Goal: Register for event/course

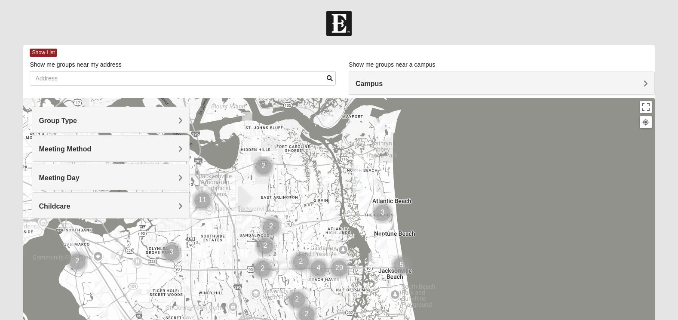
click at [98, 118] on h4 "Group Type" at bounding box center [111, 121] width 144 height 8
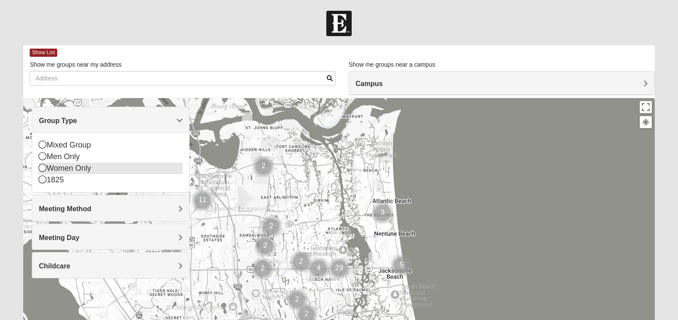
click at [46, 168] on icon at bounding box center [43, 168] width 8 height 8
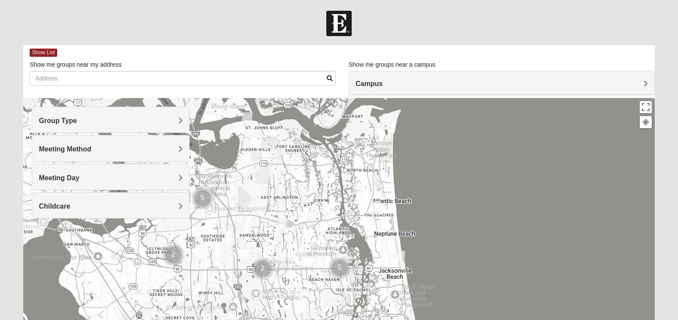
click at [72, 153] on span "Meeting Method" at bounding box center [65, 148] width 52 height 7
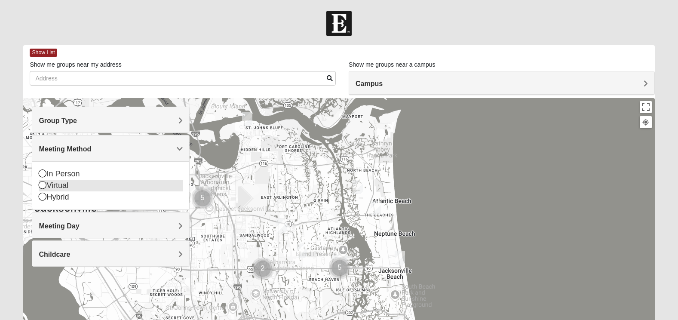
click at [43, 184] on icon at bounding box center [43, 185] width 8 height 8
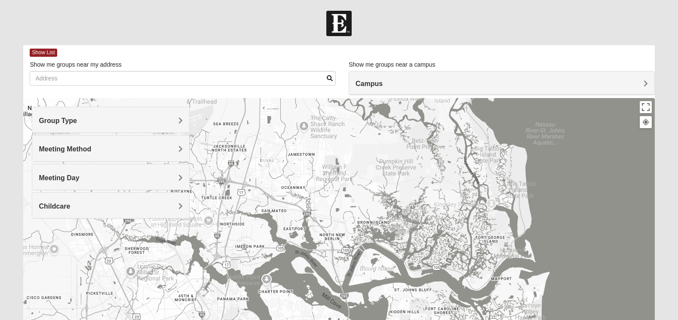
drag, startPoint x: 365, startPoint y: 158, endPoint x: 514, endPoint y: 321, distance: 221.1
click at [514, 320] on html "Log In Find A Group Error Show List Loading Groups" at bounding box center [339, 237] width 678 height 474
click at [268, 160] on img "North Jax" at bounding box center [268, 162] width 15 height 21
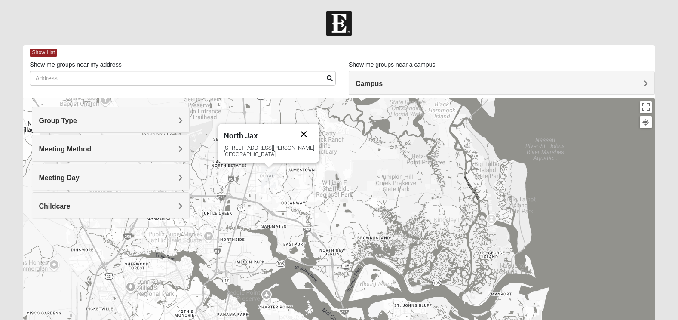
click at [294, 132] on button "Close" at bounding box center [304, 134] width 21 height 21
click at [379, 87] on span "Campus" at bounding box center [369, 83] width 27 height 7
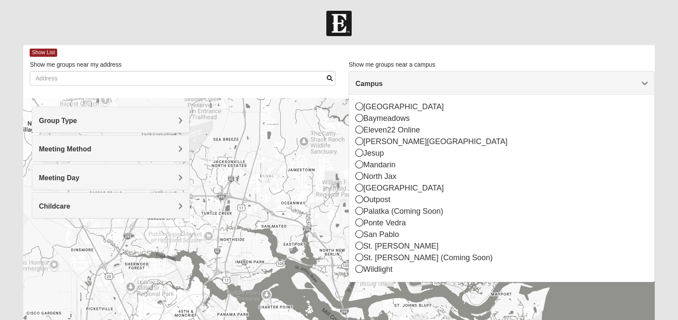
click at [379, 87] on span "Campus" at bounding box center [369, 83] width 27 height 7
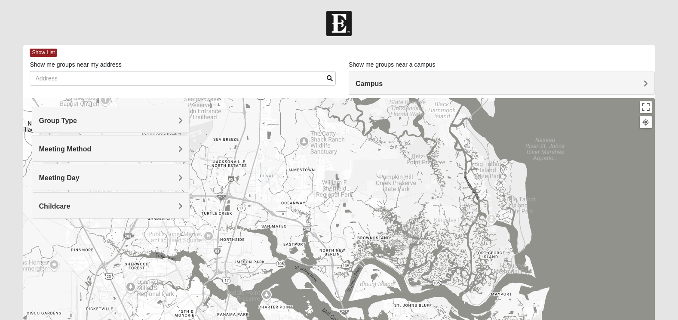
click at [62, 148] on span "Meeting Method" at bounding box center [65, 148] width 52 height 7
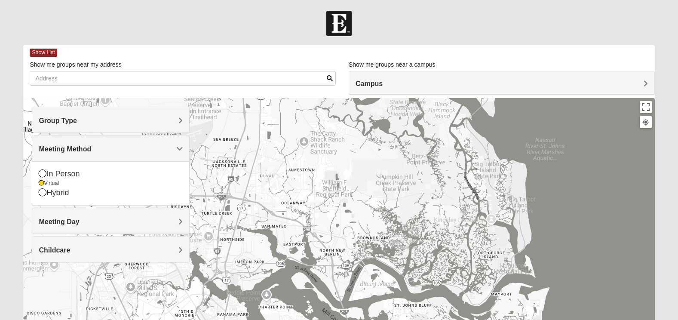
click at [62, 148] on span "Meeting Method" at bounding box center [65, 148] width 52 height 7
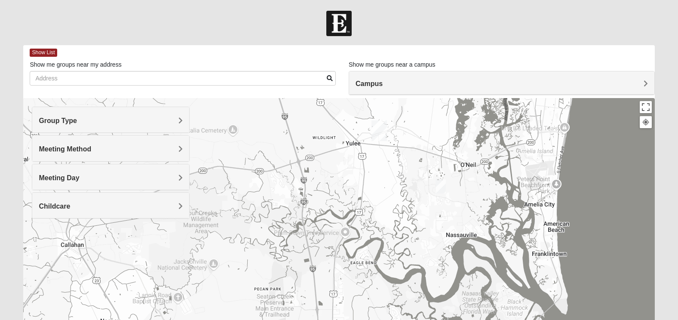
drag, startPoint x: 501, startPoint y: 145, endPoint x: 574, endPoint y: 342, distance: 210.4
click at [574, 320] on html "Log In Find A Group Error Show List Loading Groups" at bounding box center [339, 237] width 678 height 474
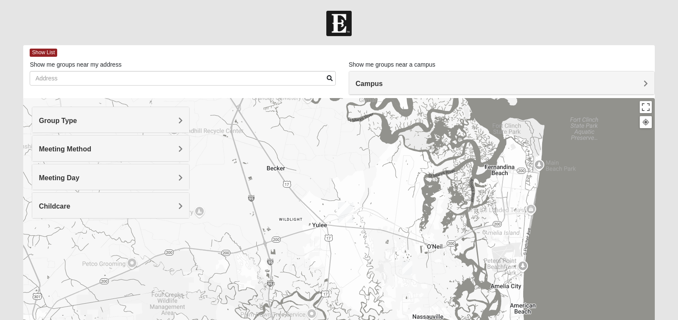
drag, startPoint x: 485, startPoint y: 237, endPoint x: 453, endPoint y: 320, distance: 88.8
click at [453, 320] on html "Log In Find A Group Error Show List Loading Groups" at bounding box center [339, 237] width 678 height 474
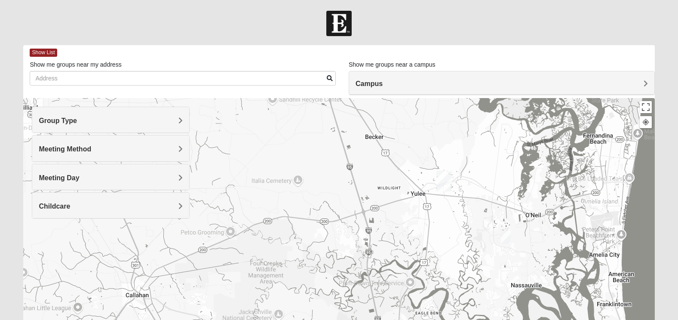
drag, startPoint x: 431, startPoint y: 204, endPoint x: 529, endPoint y: 174, distance: 101.8
click at [529, 174] on div at bounding box center [339, 270] width 632 height 344
click at [404, 83] on h4 "Campus" at bounding box center [502, 84] width 293 height 8
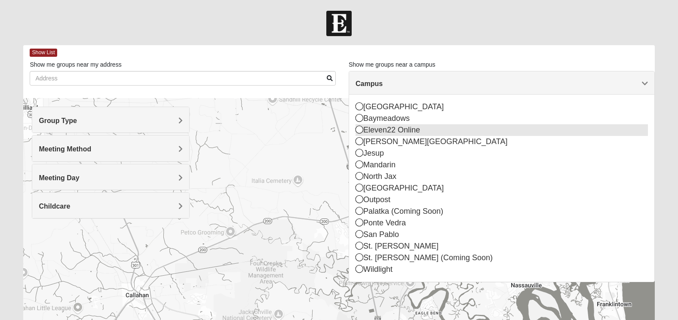
click at [358, 129] on icon at bounding box center [360, 130] width 8 height 8
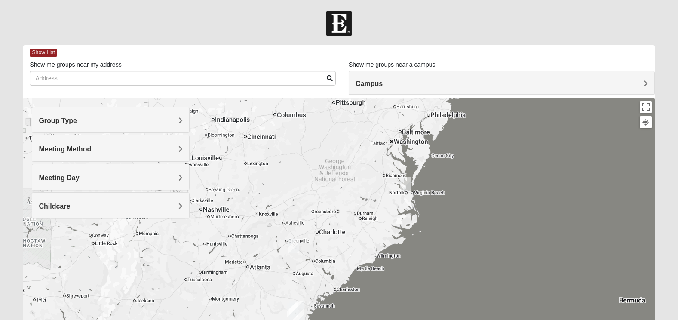
click at [292, 246] on img "Online Womens White 29370" at bounding box center [294, 246] width 10 height 14
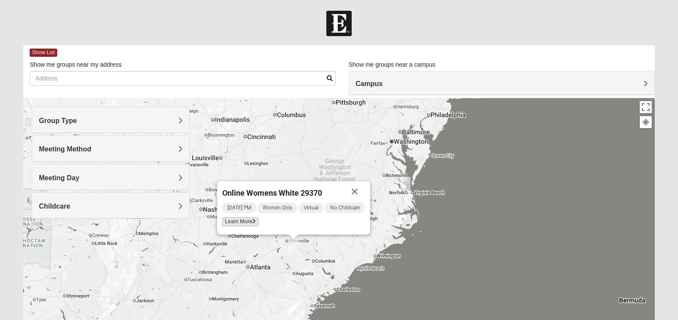
click at [246, 222] on span "Learn More" at bounding box center [240, 221] width 36 height 9
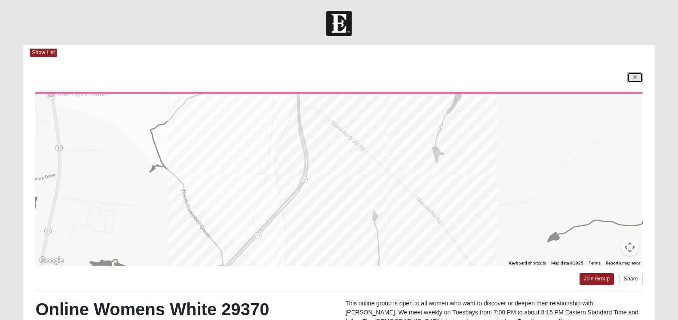
click at [634, 75] on icon at bounding box center [635, 77] width 3 height 5
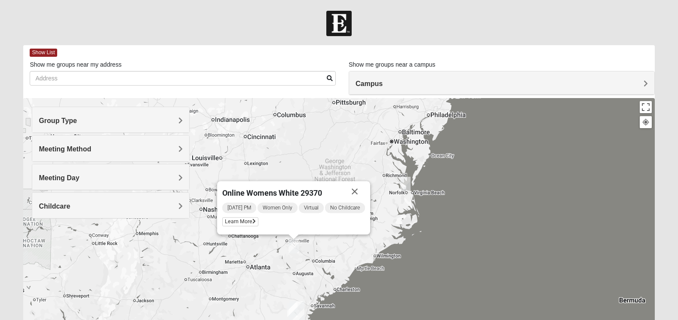
click at [407, 183] on img "Online Womens Chek 23503" at bounding box center [405, 184] width 10 height 14
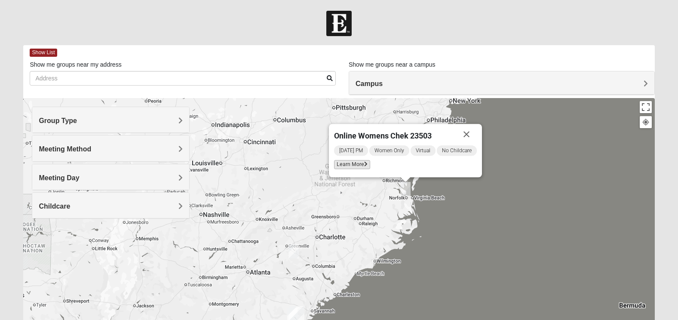
click at [352, 164] on span "Learn More" at bounding box center [352, 164] width 36 height 9
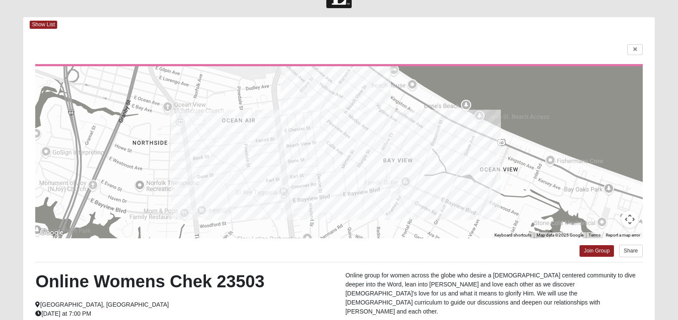
scroll to position [2, 0]
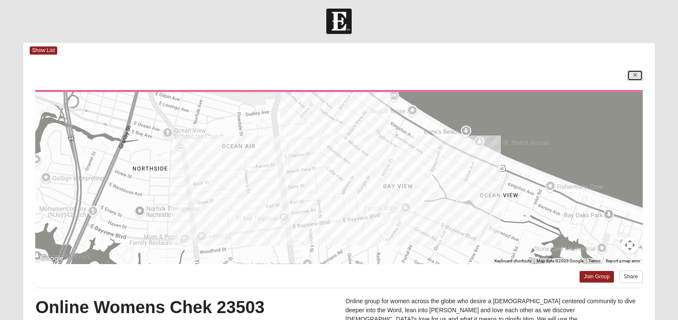
click at [636, 77] on icon at bounding box center [635, 75] width 3 height 5
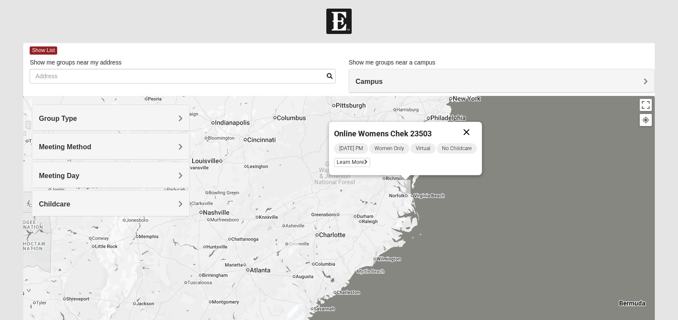
click at [472, 133] on button "Close" at bounding box center [466, 132] width 21 height 21
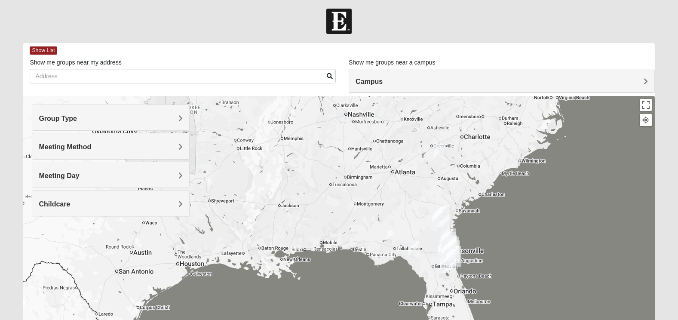
drag, startPoint x: 333, startPoint y: 212, endPoint x: 480, endPoint y: 112, distance: 177.2
click at [480, 112] on div at bounding box center [339, 268] width 632 height 344
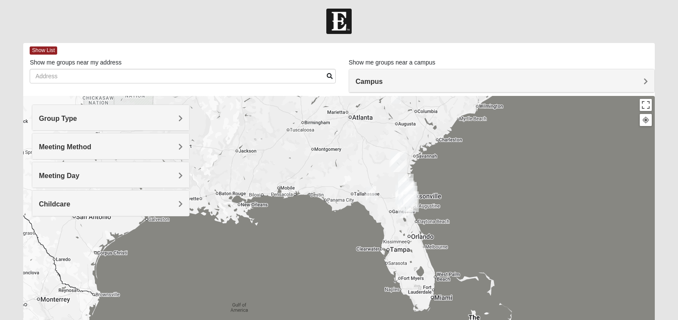
drag, startPoint x: 400, startPoint y: 231, endPoint x: 357, endPoint y: 176, distance: 70.1
click at [357, 176] on div at bounding box center [339, 268] width 632 height 344
click at [370, 192] on img "Online Womens Freeman 32060" at bounding box center [371, 193] width 10 height 14
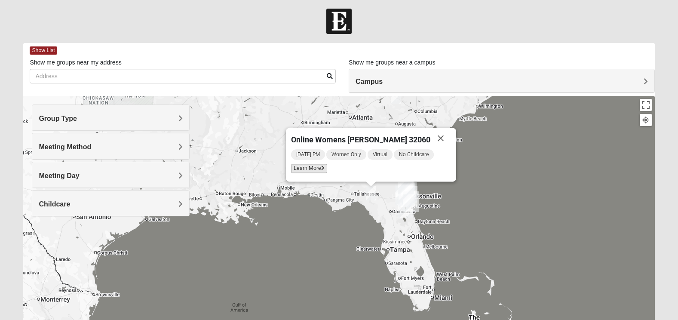
click at [319, 169] on span "Learn More" at bounding box center [309, 168] width 36 height 9
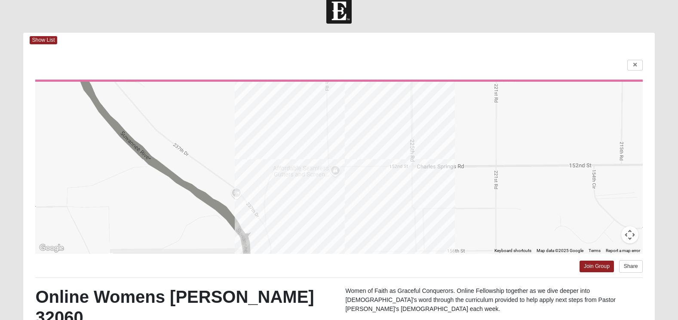
scroll to position [0, 0]
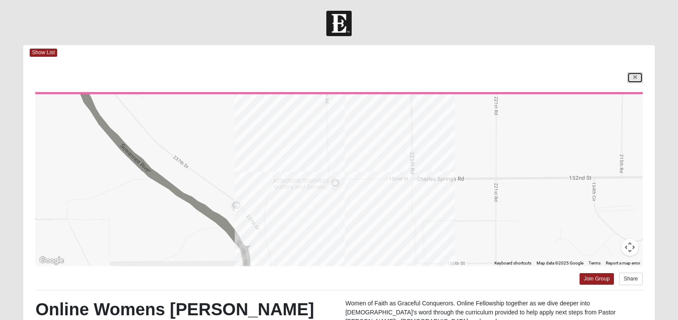
click at [635, 75] on icon at bounding box center [635, 77] width 3 height 5
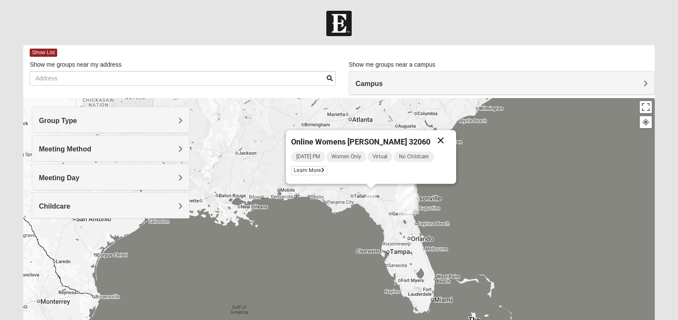
click at [433, 143] on button "Close" at bounding box center [441, 140] width 21 height 21
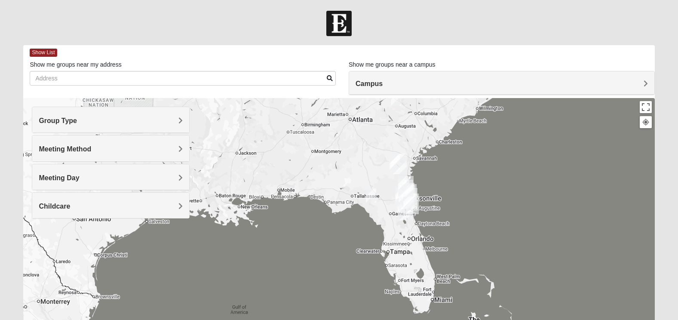
click at [397, 102] on img "Online Womens White 29370" at bounding box center [396, 99] width 10 height 14
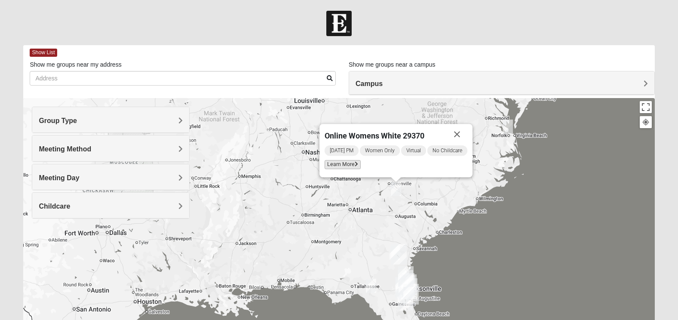
click at [334, 161] on span "Learn More" at bounding box center [343, 164] width 36 height 9
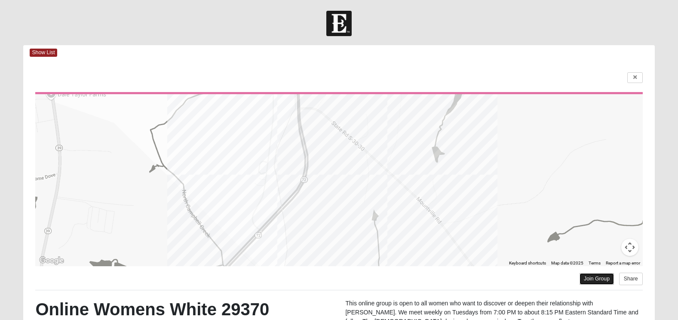
click at [596, 278] on link "Join Group" at bounding box center [597, 279] width 34 height 12
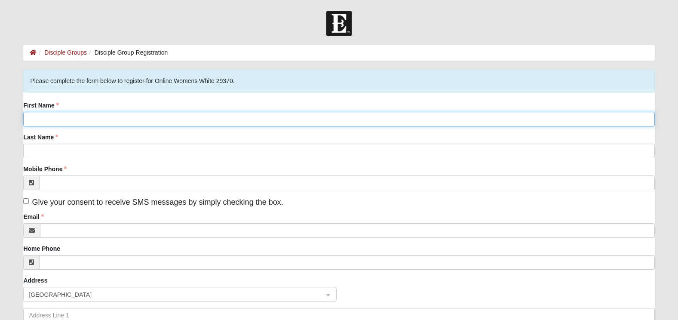
click at [191, 122] on input "First Name" at bounding box center [339, 119] width 632 height 15
type input "Elizabeth"
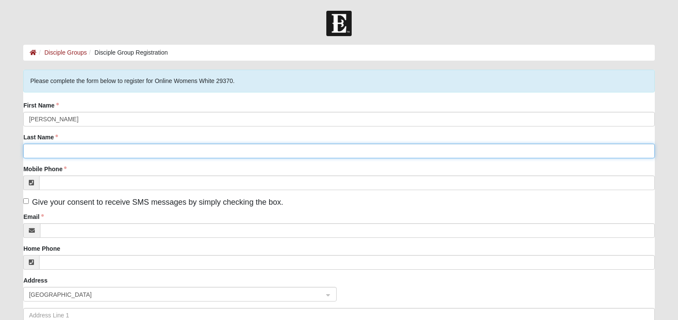
type input "Patton"
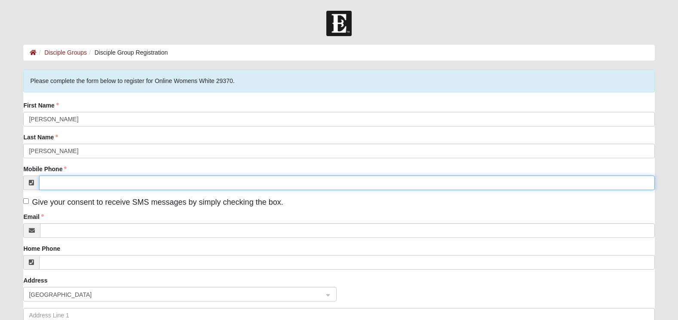
type input "(813) 720-4961"
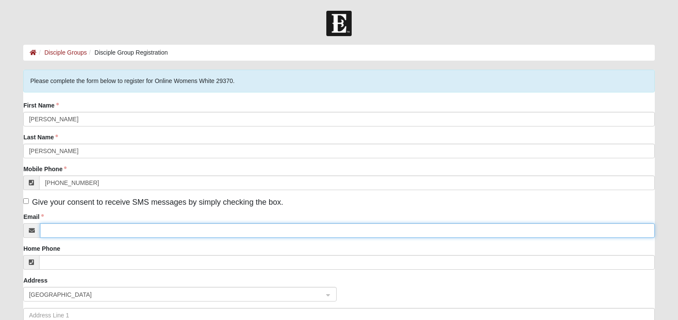
type input "elizabethgreenpatton@gmail.com"
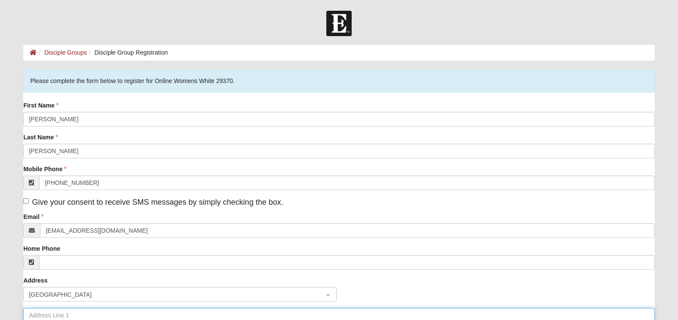
type input "5751 Bob Smith Avenue"
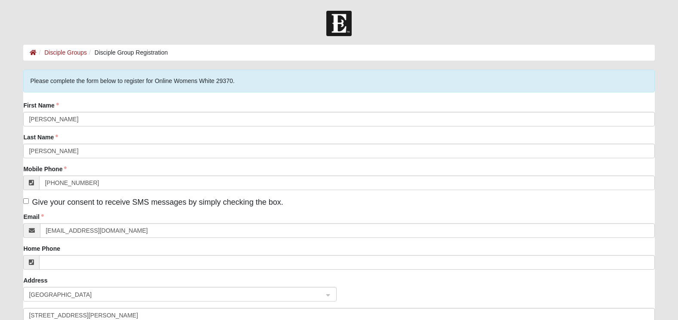
type input "Plant City, FL (right outside Tampa, FL)"
type input "33565"
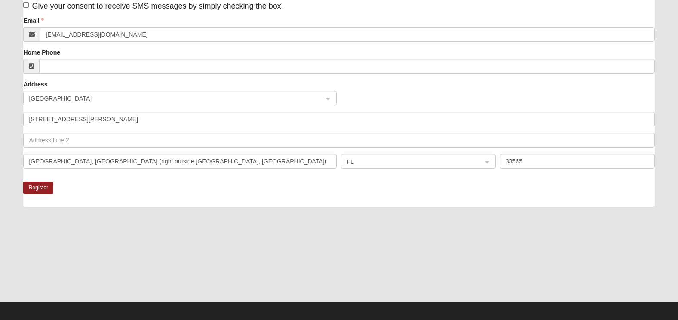
scroll to position [200, 0]
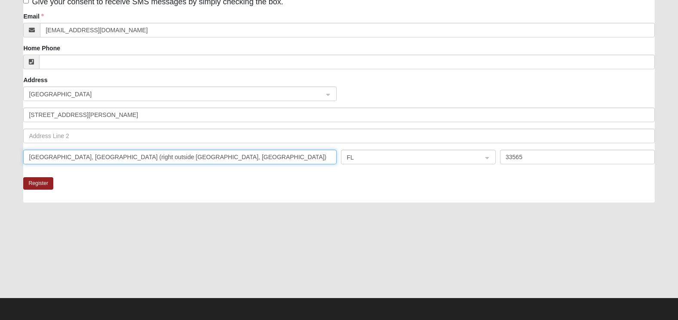
drag, startPoint x: 55, startPoint y: 159, endPoint x: 161, endPoint y: 164, distance: 105.9
click at [161, 164] on input "Plant City, FL (right outside Tampa, FL)" at bounding box center [180, 157] width 314 height 15
type input "Plant City"
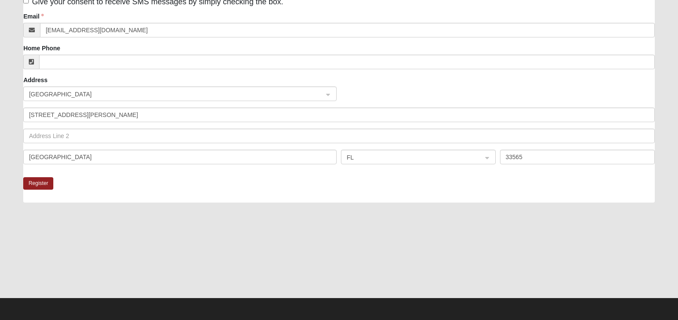
click at [209, 192] on div "Register" at bounding box center [339, 189] width 632 height 25
click at [43, 185] on button "Register" at bounding box center [38, 183] width 30 height 12
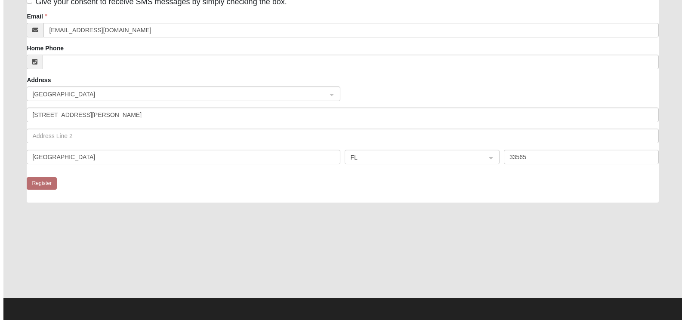
scroll to position [0, 0]
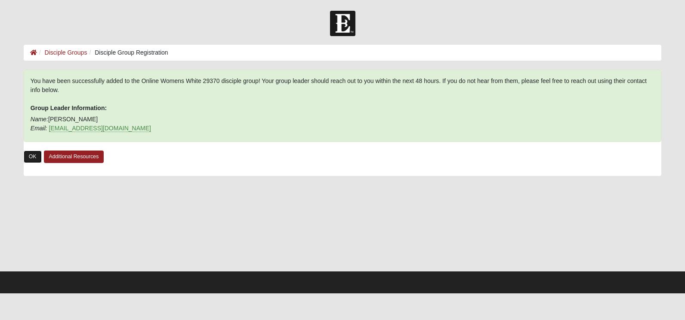
click at [33, 155] on link "OK" at bounding box center [33, 157] width 18 height 12
